Goal: Find specific page/section: Find specific page/section

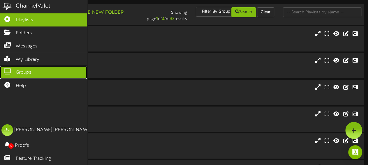
click at [7, 69] on icon at bounding box center [7, 71] width 15 height 4
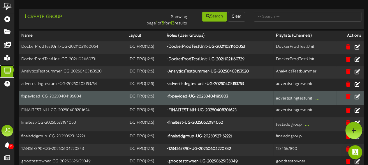
scroll to position [26, 0]
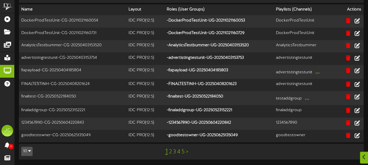
click at [184, 153] on link "5" at bounding box center [182, 152] width 3 height 6
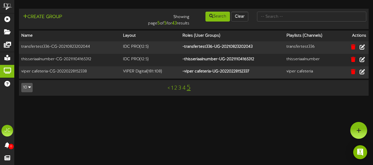
click at [184, 91] on link "4" at bounding box center [183, 88] width 3 height 6
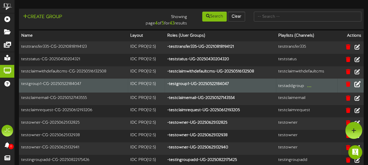
click at [356, 85] on icon at bounding box center [357, 84] width 6 height 6
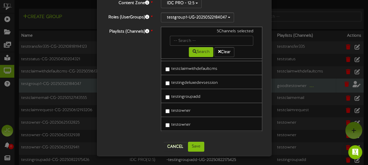
scroll to position [321, 0]
